Goal: Task Accomplishment & Management: Manage account settings

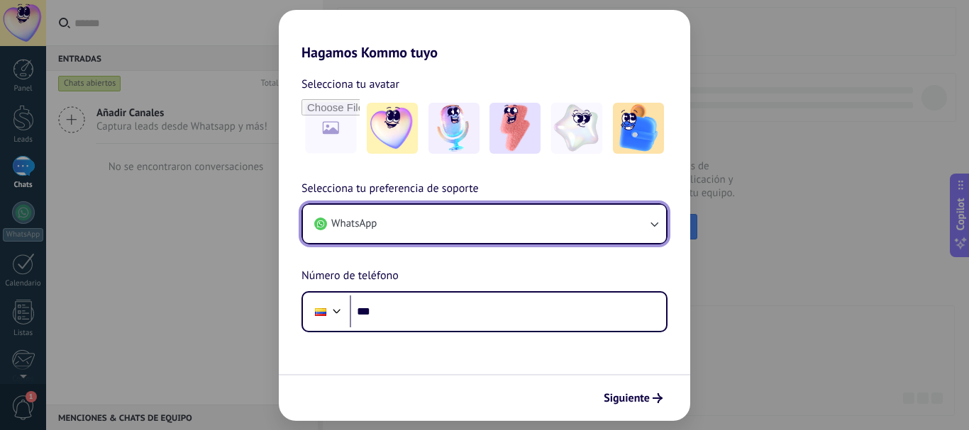
click at [500, 213] on button "WhatsApp" at bounding box center [484, 224] width 363 height 38
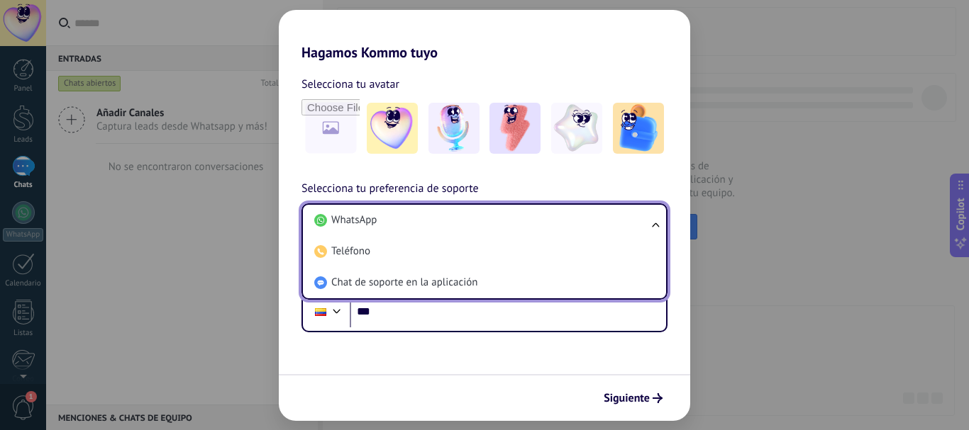
click at [524, 124] on img at bounding box center [514, 128] width 51 height 51
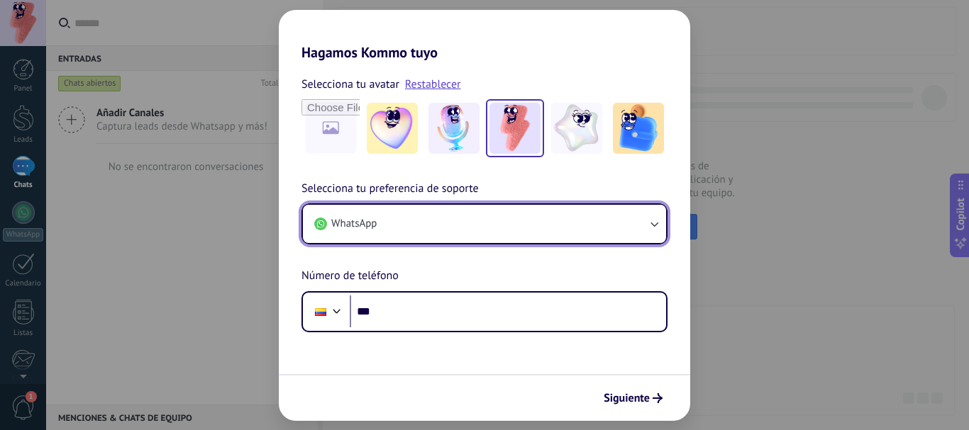
click at [592, 230] on button "WhatsApp" at bounding box center [484, 224] width 363 height 38
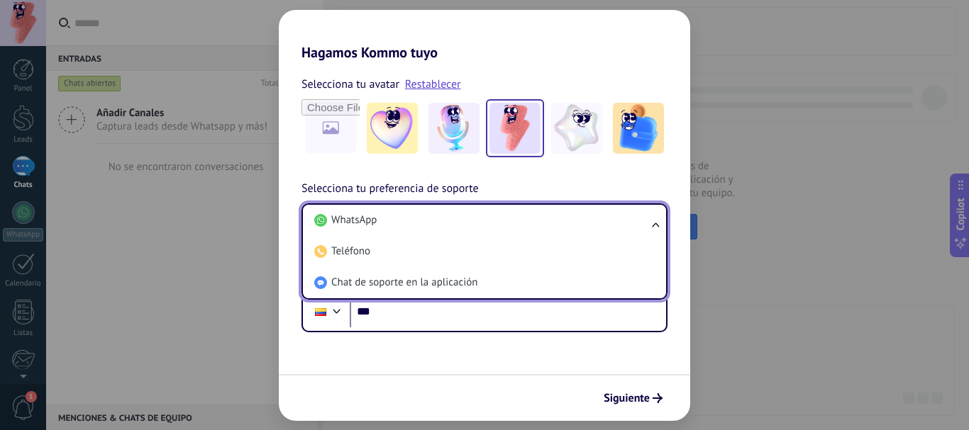
click at [482, 282] on li "Chat de soporte en la aplicación" at bounding box center [481, 282] width 346 height 31
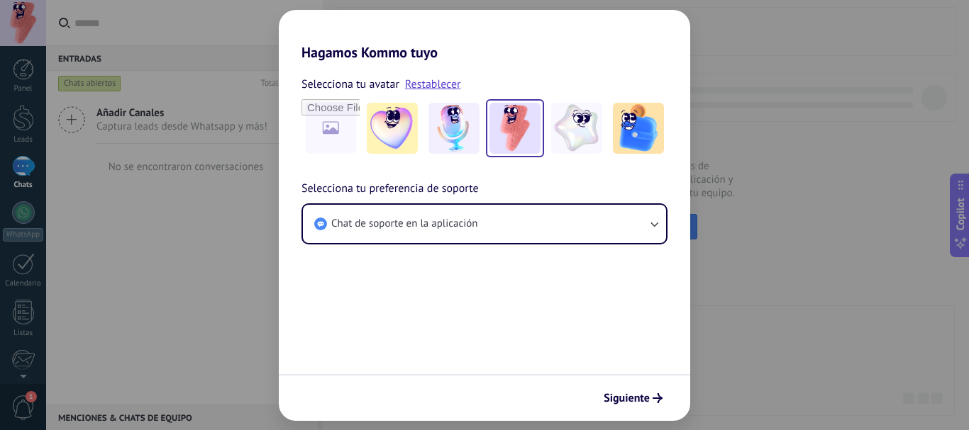
click at [648, 394] on span "Siguiente" at bounding box center [626, 399] width 46 height 10
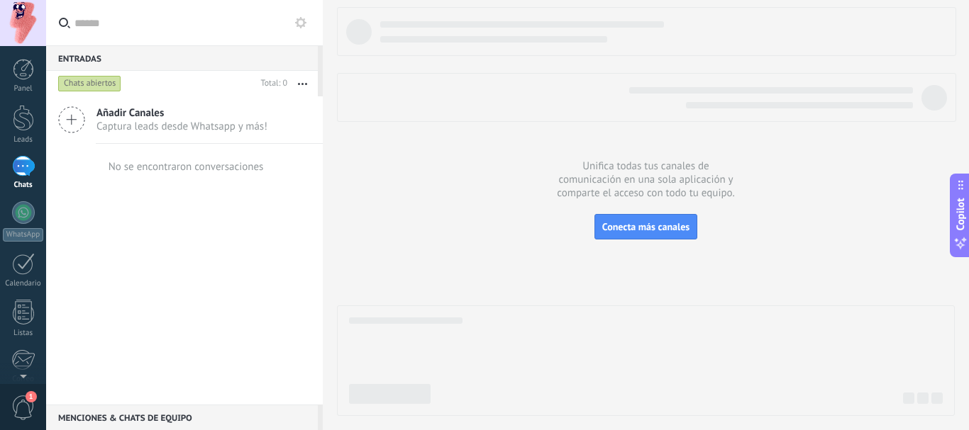
click at [44, 89] on link "Panel" at bounding box center [23, 76] width 46 height 35
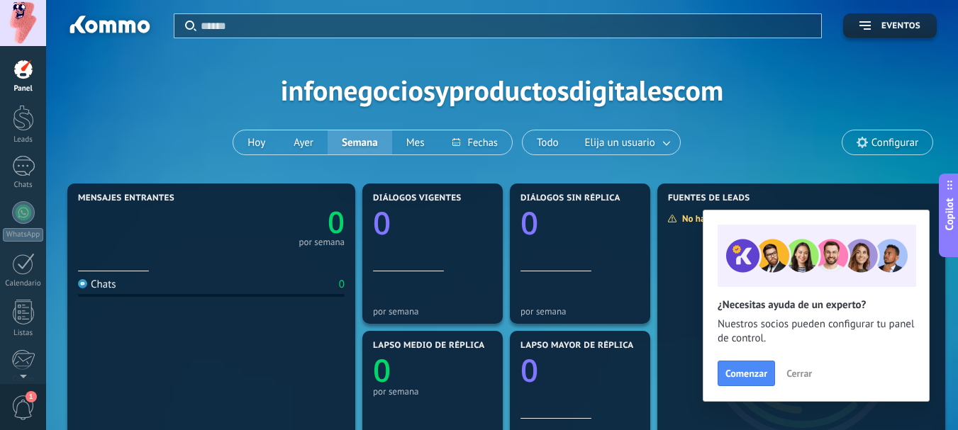
click at [797, 369] on span "Cerrar" at bounding box center [799, 374] width 26 height 10
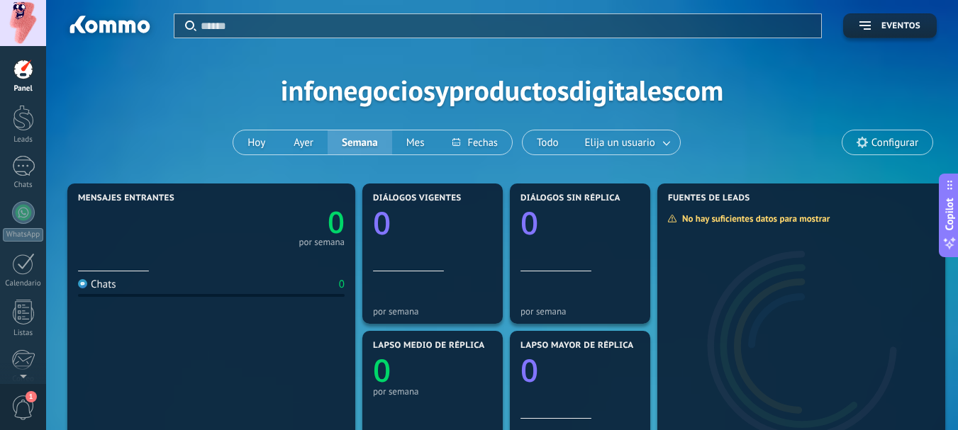
click at [20, 133] on link "Leads" at bounding box center [23, 125] width 46 height 40
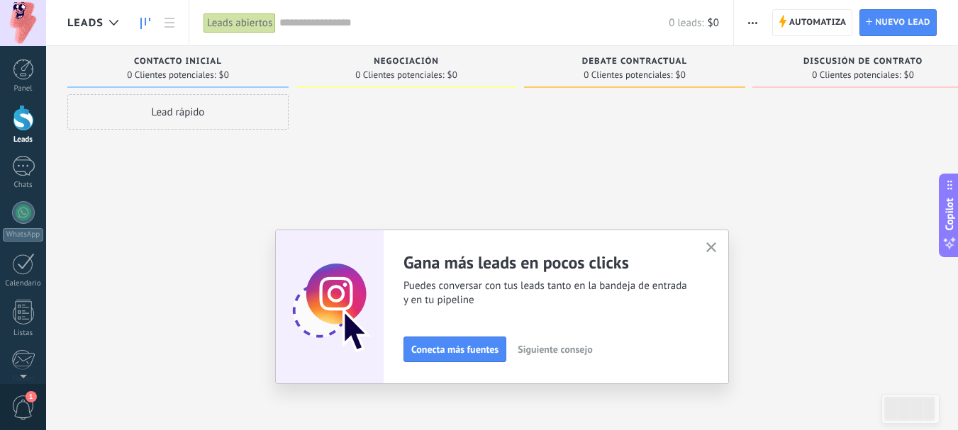
click at [110, 27] on div at bounding box center [113, 23] width 23 height 28
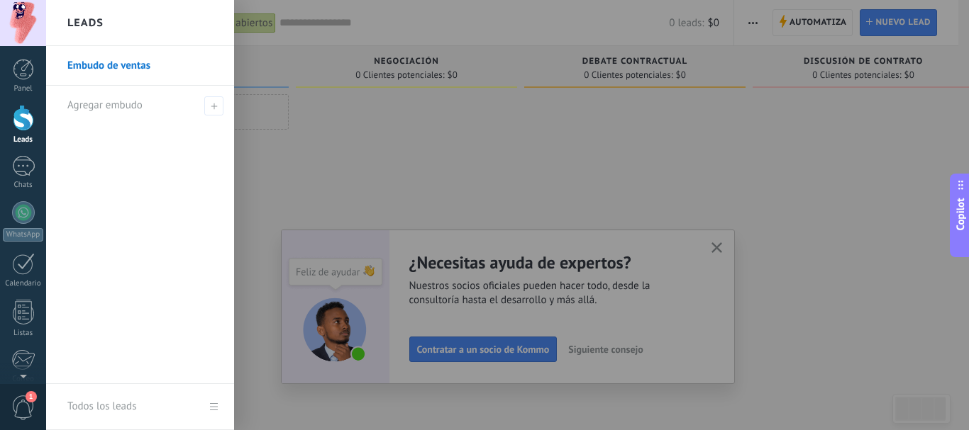
click at [411, 189] on div at bounding box center [530, 215] width 969 height 430
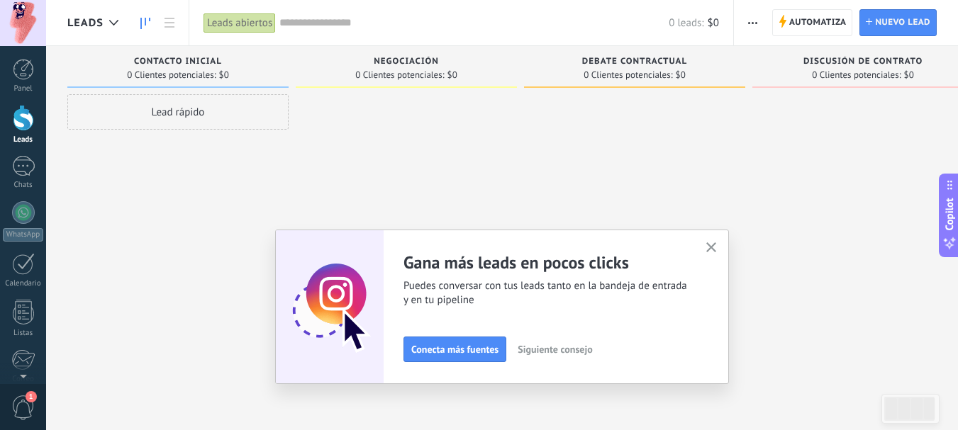
click at [26, 172] on div at bounding box center [23, 166] width 23 height 21
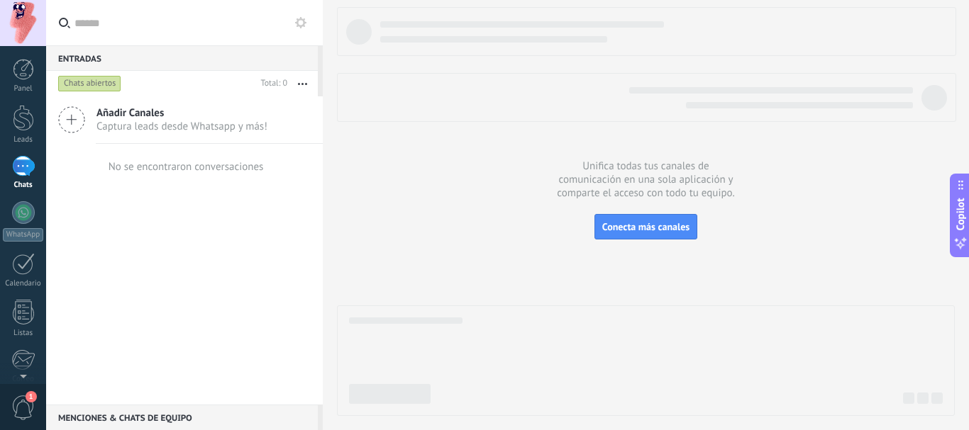
click at [19, 115] on div at bounding box center [23, 118] width 21 height 26
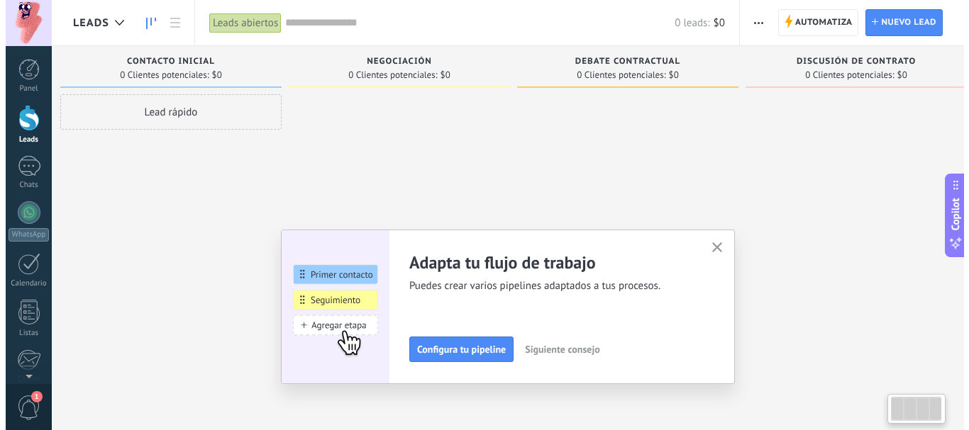
scroll to position [0, 37]
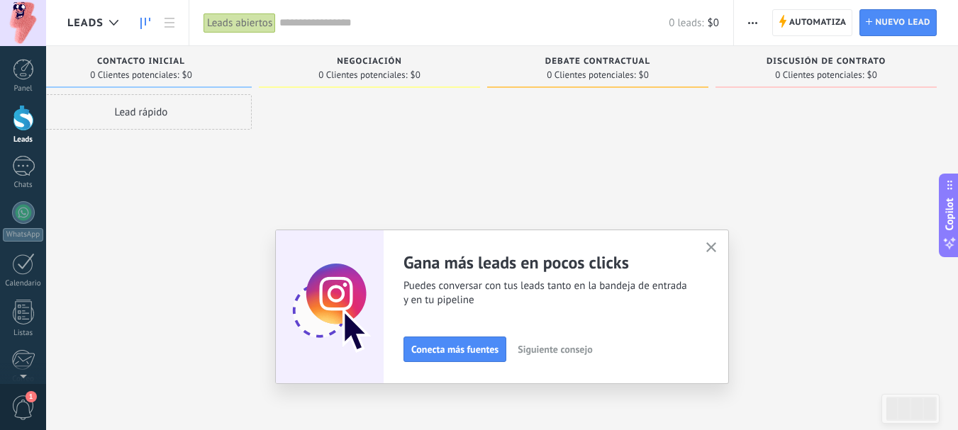
click at [32, 165] on div at bounding box center [23, 166] width 23 height 21
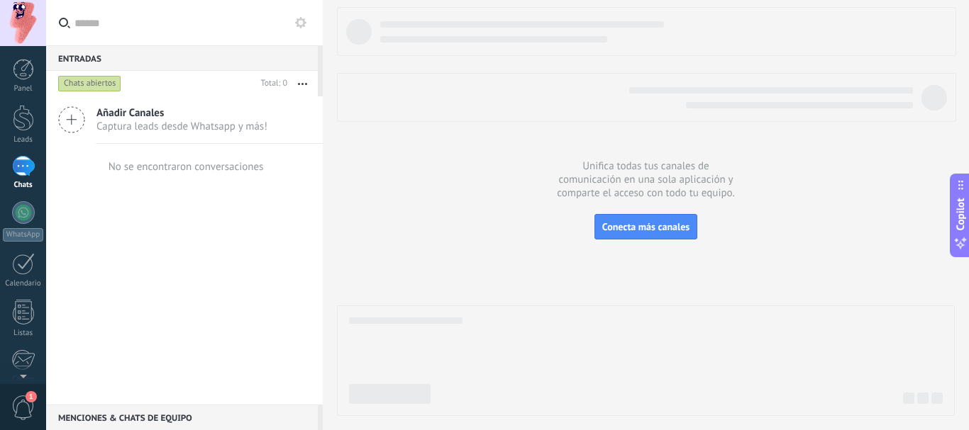
click at [154, 126] on span "Captura leads desde Whatsapp y más!" at bounding box center [181, 126] width 171 height 13
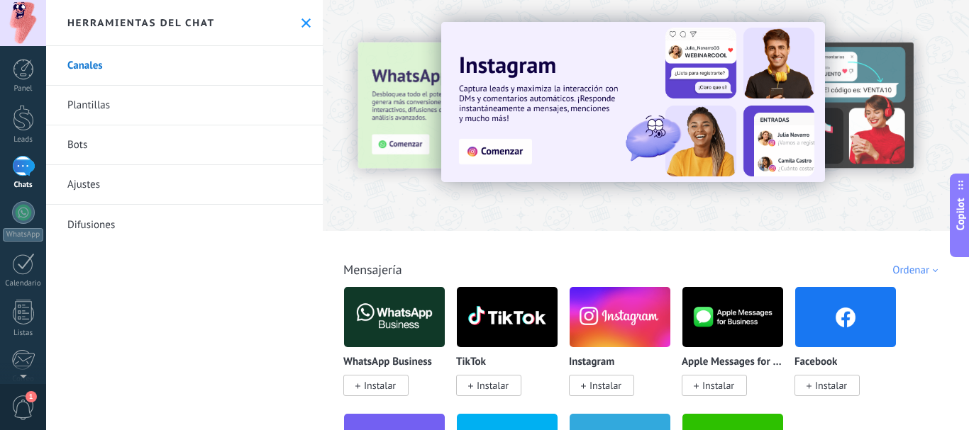
click at [12, 217] on link "WhatsApp" at bounding box center [23, 221] width 46 height 40
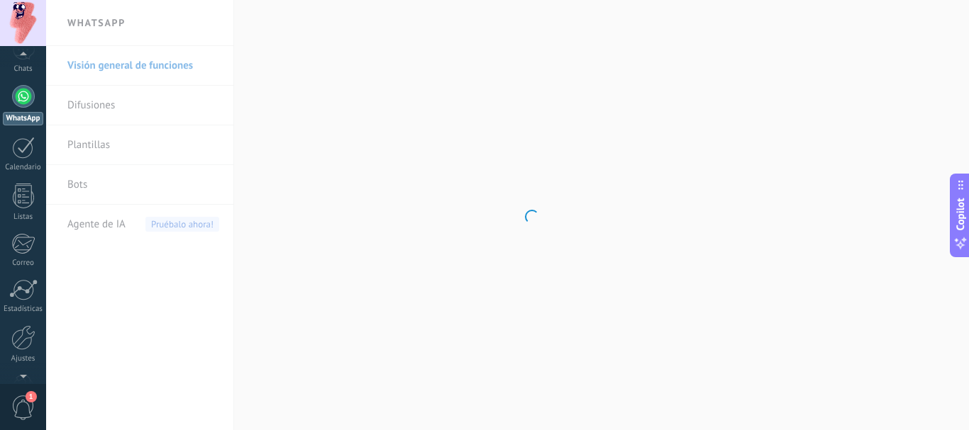
scroll to position [123, 0]
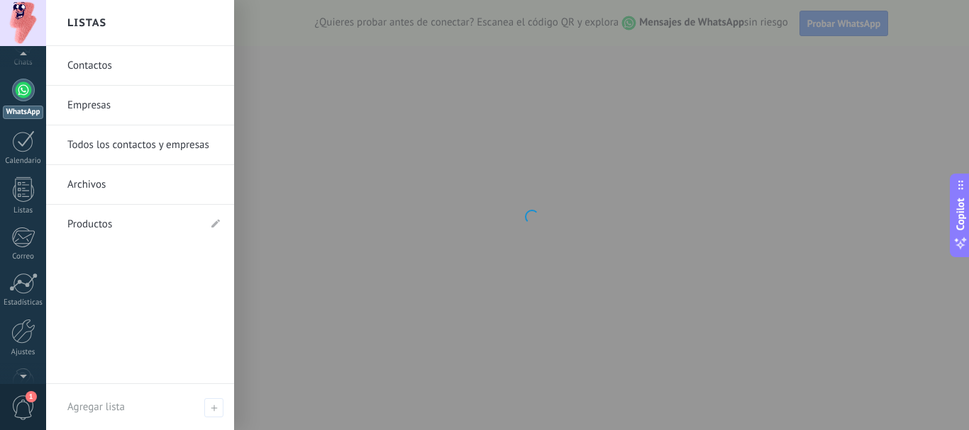
click at [22, 324] on div at bounding box center [23, 331] width 24 height 25
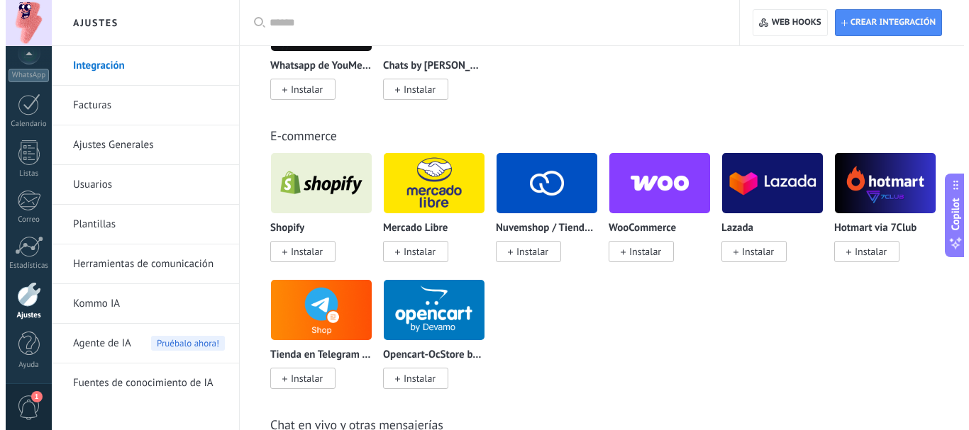
scroll to position [827, 0]
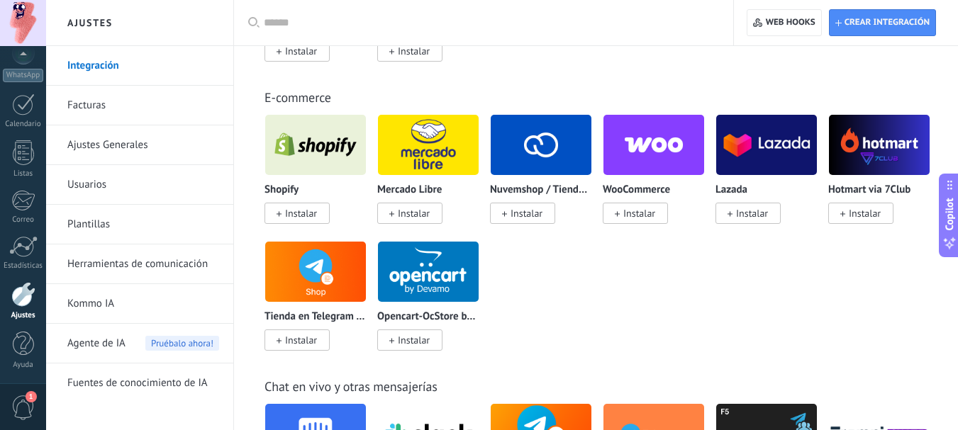
click at [876, 208] on span "Instalar" at bounding box center [865, 213] width 32 height 13
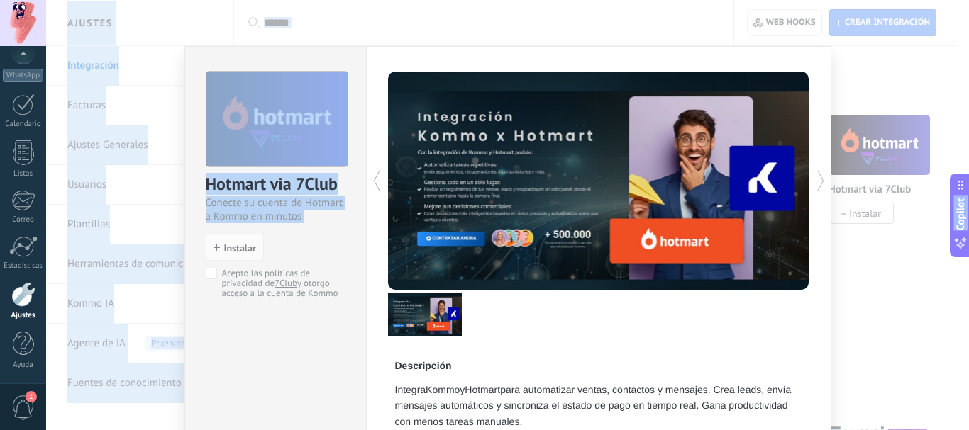
drag, startPoint x: 362, startPoint y: 320, endPoint x: 398, endPoint y: -86, distance: 407.1
click at [342, 230] on div "Hotmart via 7Club Conecte su cuenta de Hotmart a Kommo en minutos install Insta…" at bounding box center [275, 178] width 181 height 262
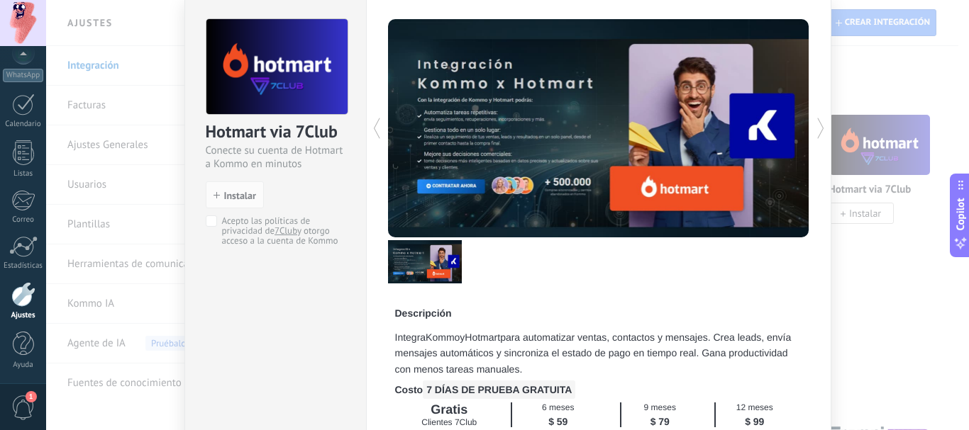
scroll to position [43, 0]
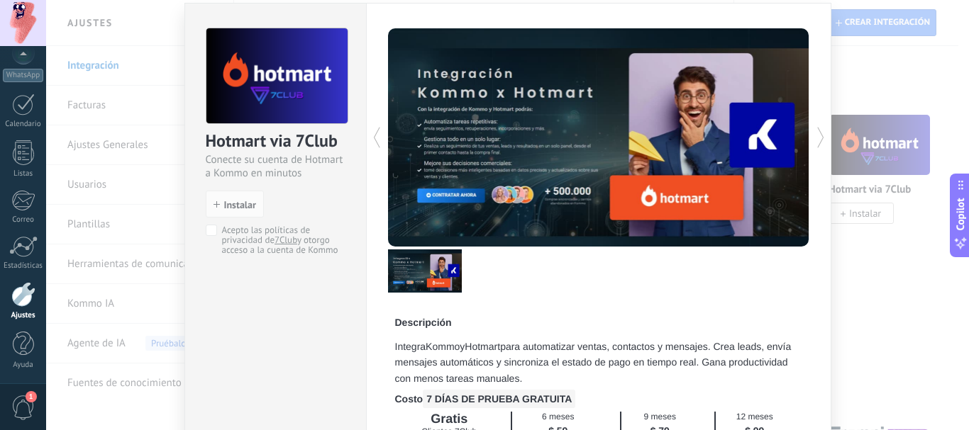
click at [891, 257] on div "Hotmart via 7Club Conecte su cuenta de Hotmart a Kommo en minutos install Insta…" at bounding box center [507, 215] width 922 height 430
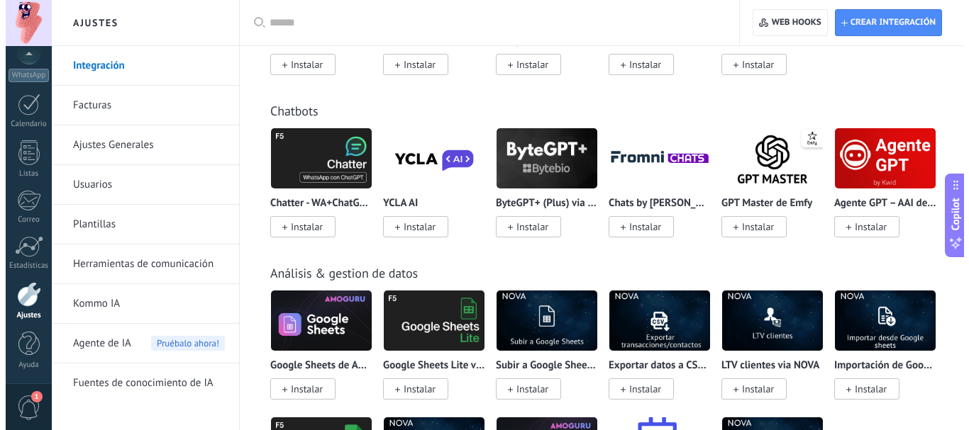
scroll to position [3836, 0]
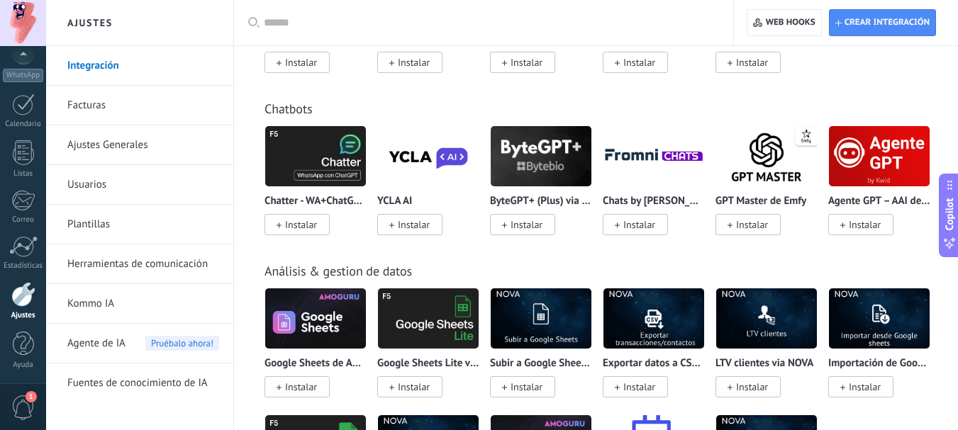
click at [410, 205] on p "YCLA AI" at bounding box center [394, 202] width 35 height 12
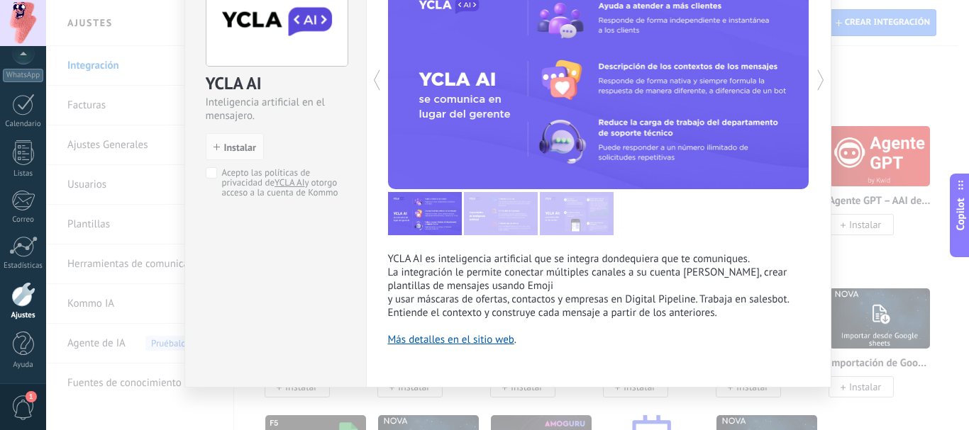
scroll to position [111, 0]
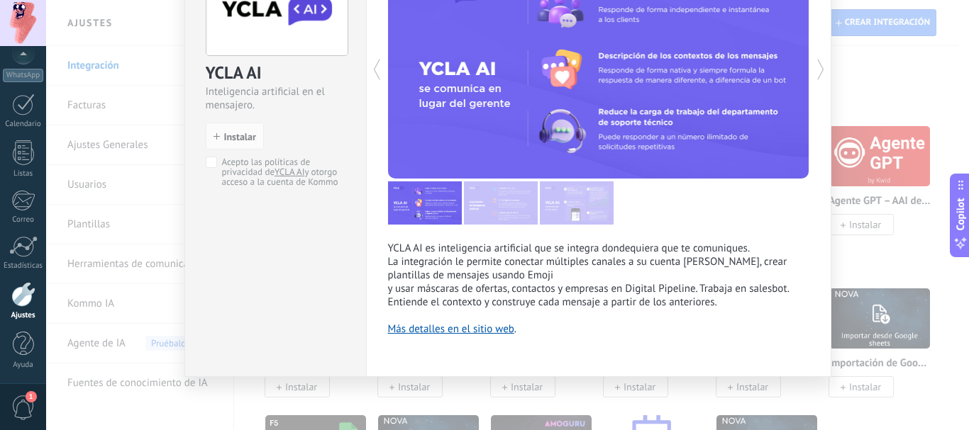
click at [930, 264] on div "YCLA AI Inteligencia artificial en el mensajero. install Instalar Acepto las po…" at bounding box center [507, 215] width 922 height 430
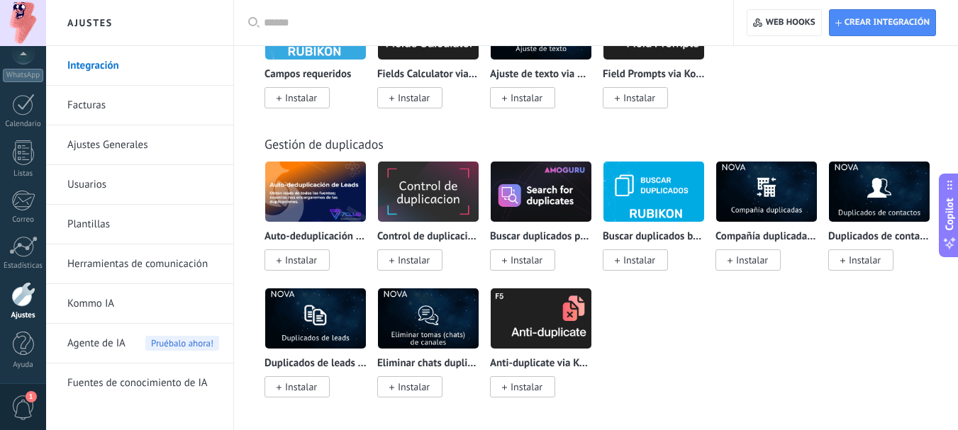
scroll to position [5792, 0]
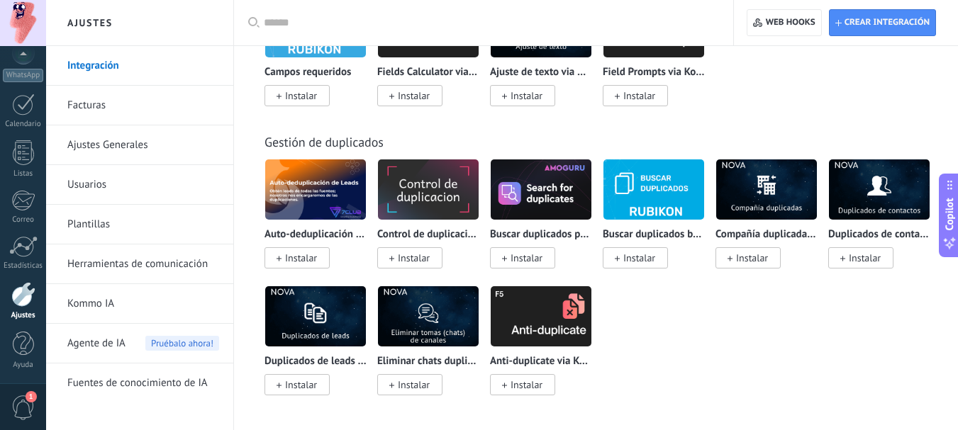
click at [101, 257] on link "Herramientas de comunicación" at bounding box center [143, 265] width 152 height 40
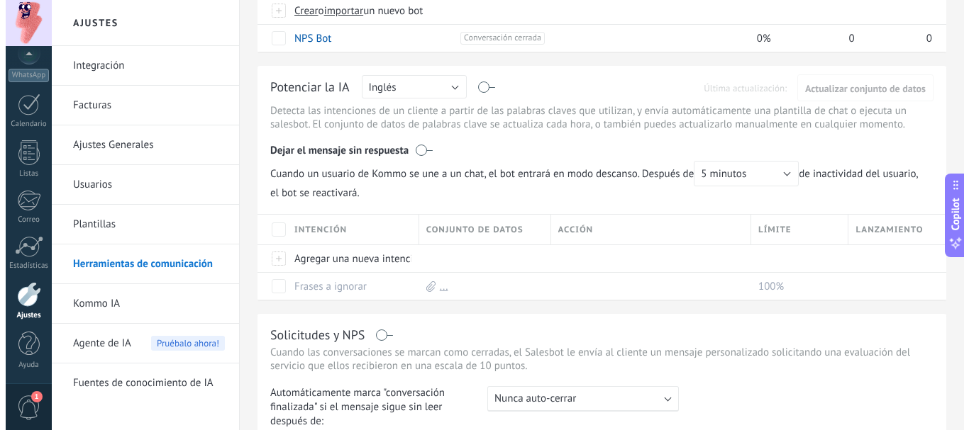
scroll to position [156, 0]
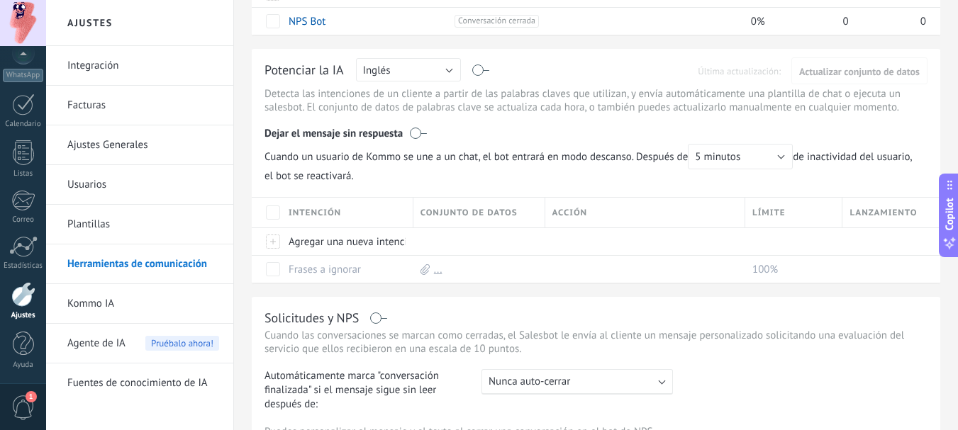
click at [397, 57] on div "Potenciar la IA Rusa Inglés Español Portugués Indonesio Turco Inglés Última act…" at bounding box center [596, 166] width 688 height 234
click at [397, 74] on button "Inglés" at bounding box center [408, 69] width 105 height 23
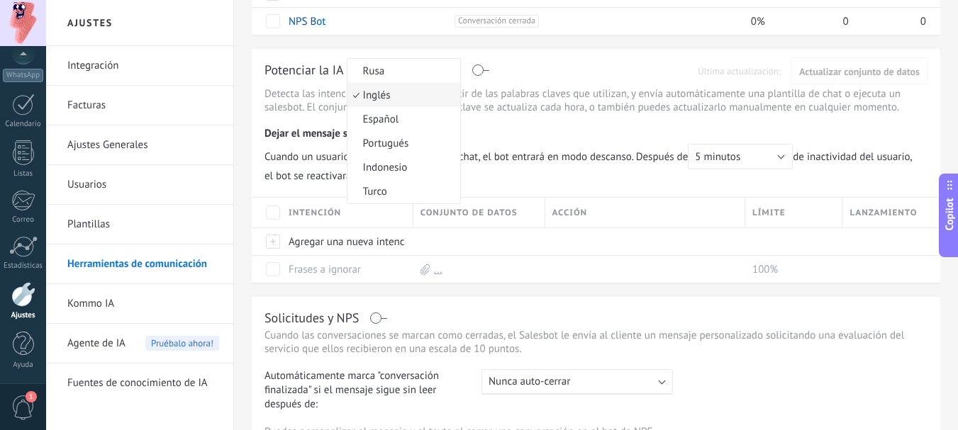
click at [385, 126] on li "Español" at bounding box center [403, 119] width 113 height 24
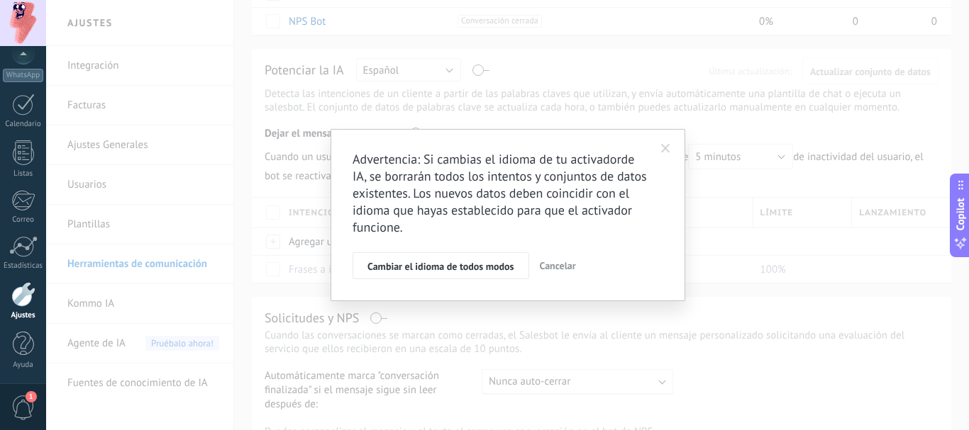
click at [486, 272] on span "Cambiar el idioma de todos modos" at bounding box center [440, 267] width 147 height 10
click at [486, 272] on div "Advertencia: Si cambias el idioma de tu activadorde IA, se borrarán todos los i…" at bounding box center [507, 215] width 922 height 430
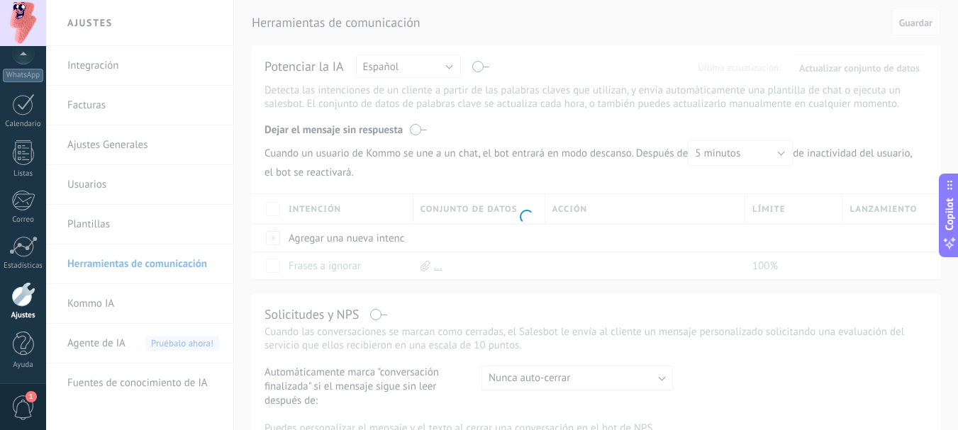
click at [402, 65] on body ".abecls-1,.abecls-2{fill-rule:evenodd}.abecls-2{fill:#fff} .abhcls-1{fill:none}…" at bounding box center [479, 215] width 958 height 430
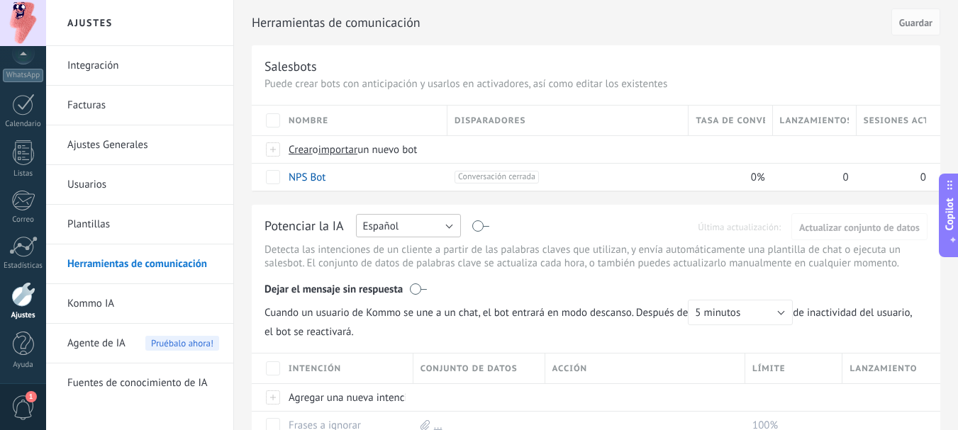
click at [412, 230] on button "Español" at bounding box center [408, 225] width 105 height 23
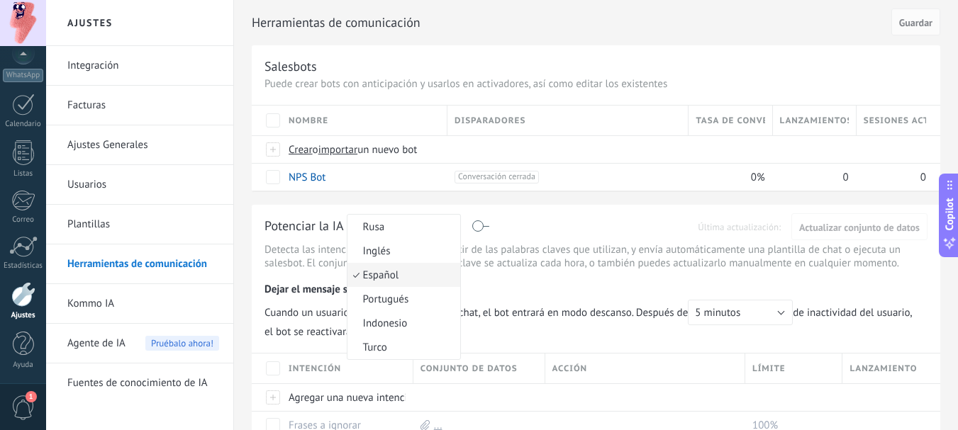
click at [401, 242] on li "Inglés" at bounding box center [403, 251] width 113 height 24
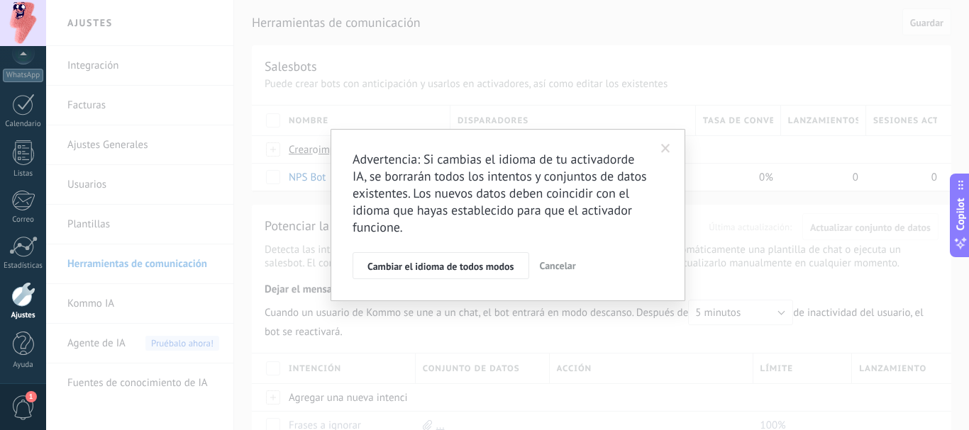
click at [659, 140] on span at bounding box center [665, 149] width 23 height 24
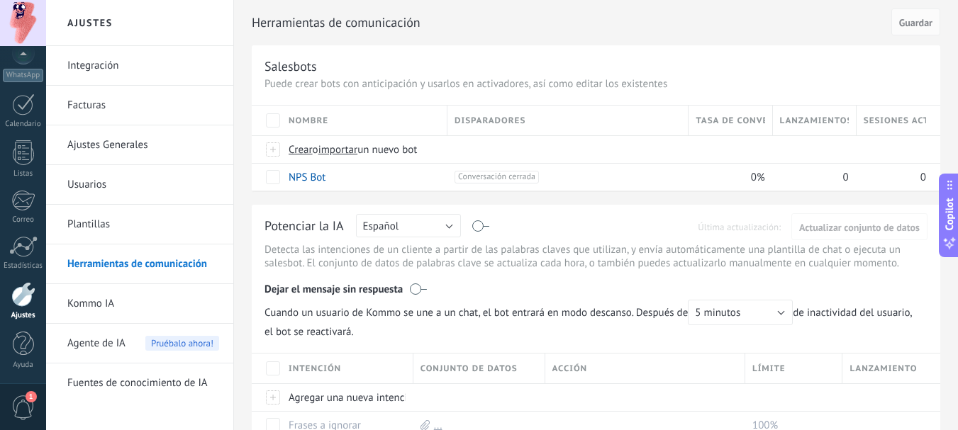
click at [494, 228] on div "Potenciar la IA Rusa Inglés Español Portugués Indonesio Turco Español Última ac…" at bounding box center [595, 227] width 663 height 18
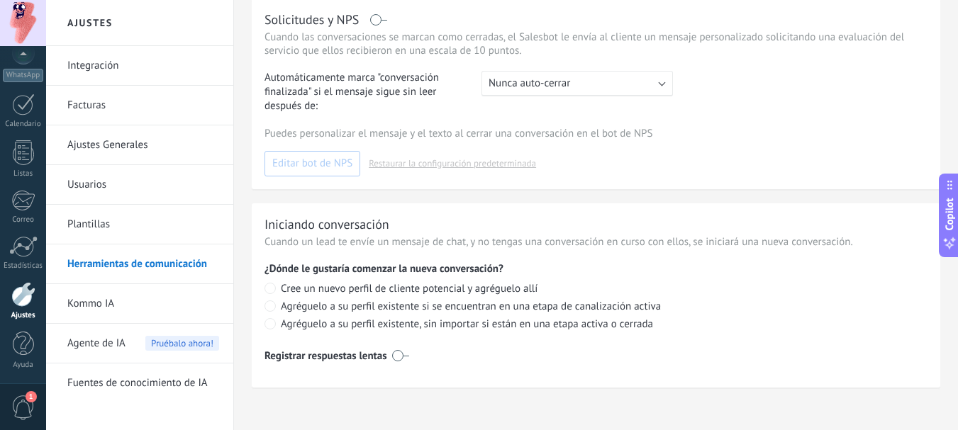
scroll to position [459, 0]
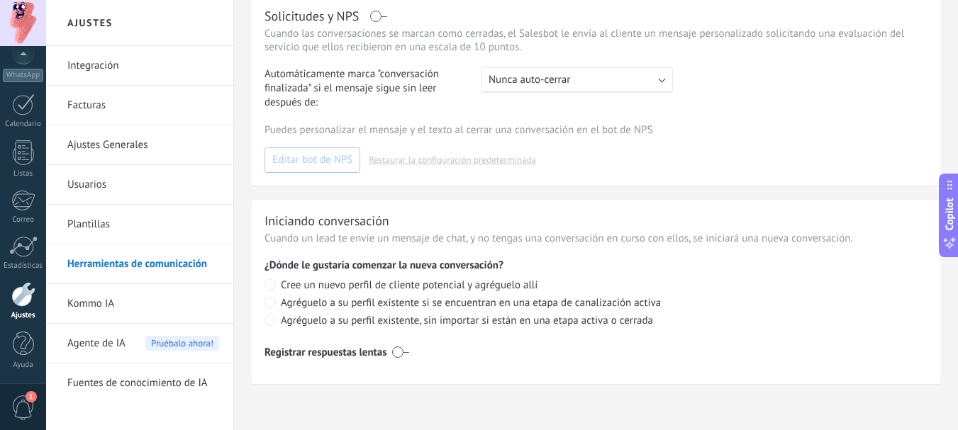
click at [130, 379] on link "Fuentes de conocimiento de IA" at bounding box center [143, 384] width 152 height 40
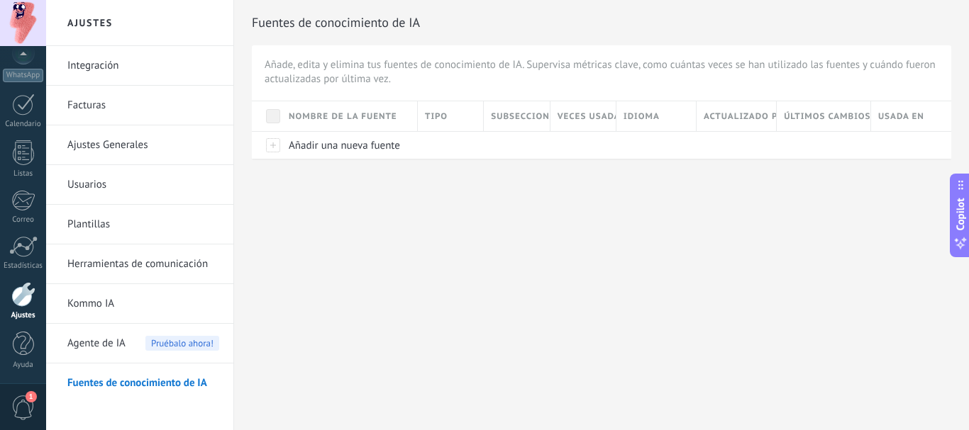
click at [107, 339] on span "Agente de IA" at bounding box center [96, 344] width 58 height 40
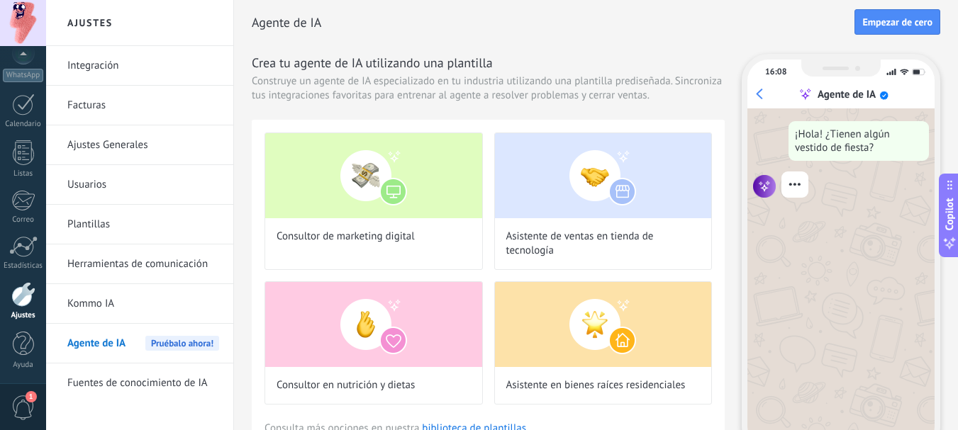
click at [88, 214] on link "Plantillas" at bounding box center [143, 225] width 152 height 40
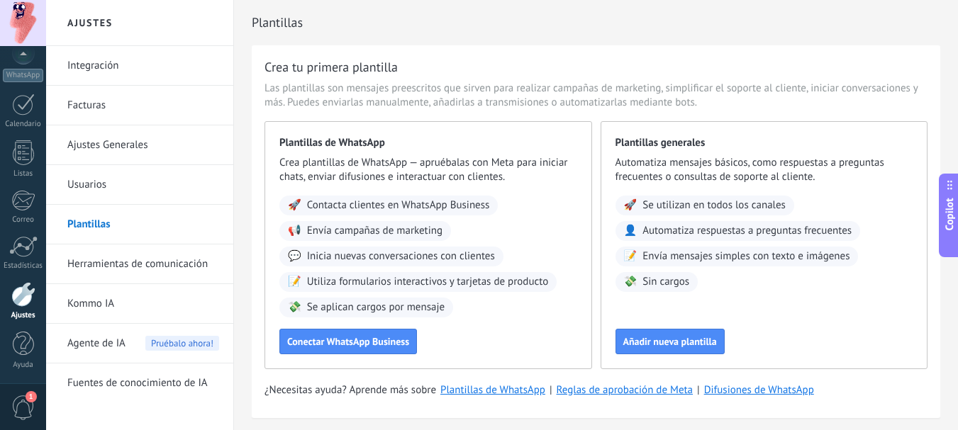
click at [88, 73] on link "Integración" at bounding box center [143, 66] width 152 height 40
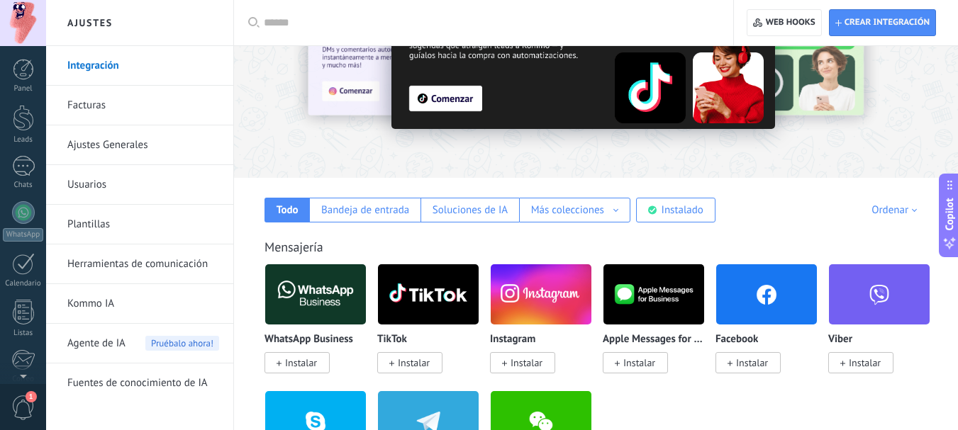
click at [30, 125] on div at bounding box center [23, 118] width 21 height 26
